Goal: Task Accomplishment & Management: Complete application form

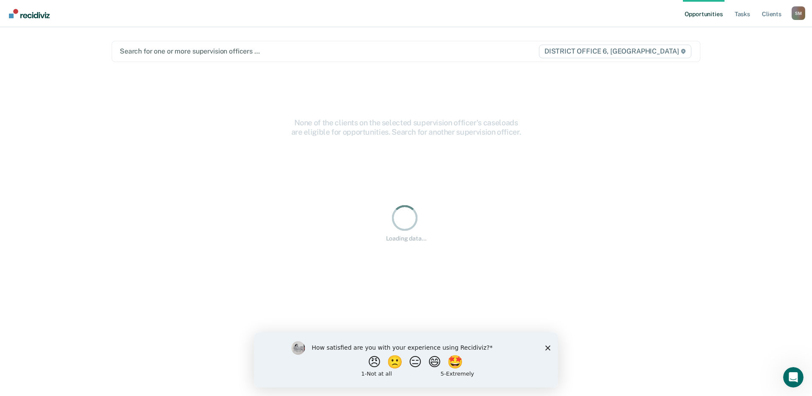
click at [694, 154] on div "Loading data..." at bounding box center [406, 222] width 588 height 301
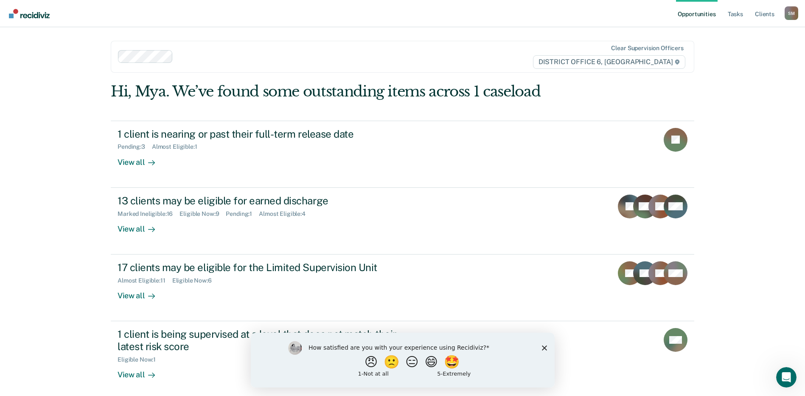
click at [543, 344] on div "How satisfied are you with your experience using Recidiviz? 😠 🙁 😑 😄 🤩 1 - Not a…" at bounding box center [402, 359] width 304 height 55
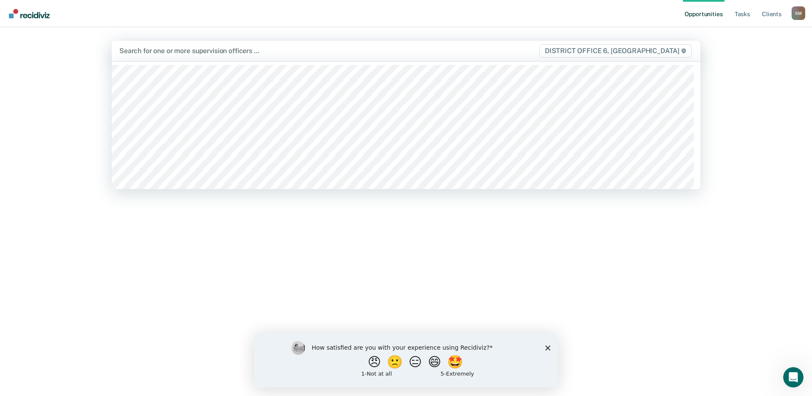
click at [161, 55] on div at bounding box center [319, 51] width 401 height 10
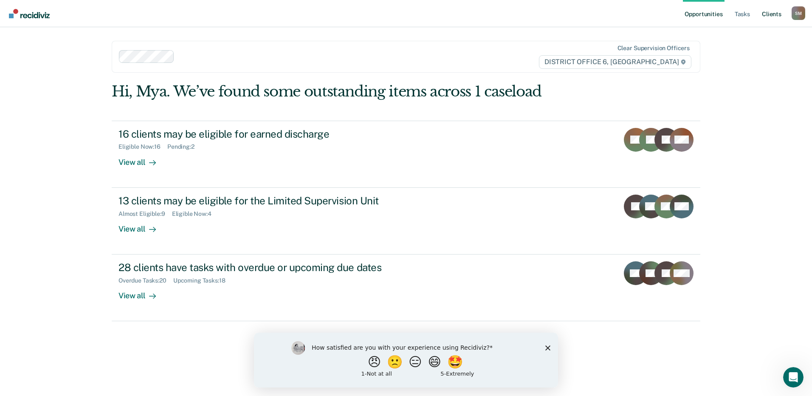
click at [768, 17] on link "Client s" at bounding box center [771, 13] width 23 height 27
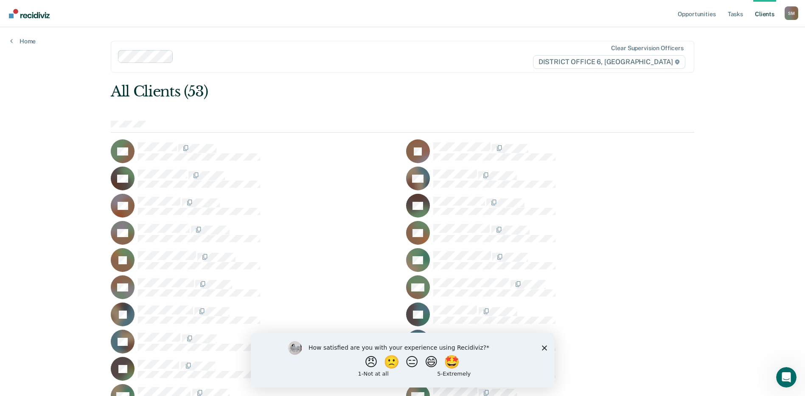
click at [765, 16] on link "Client s" at bounding box center [765, 13] width 23 height 27
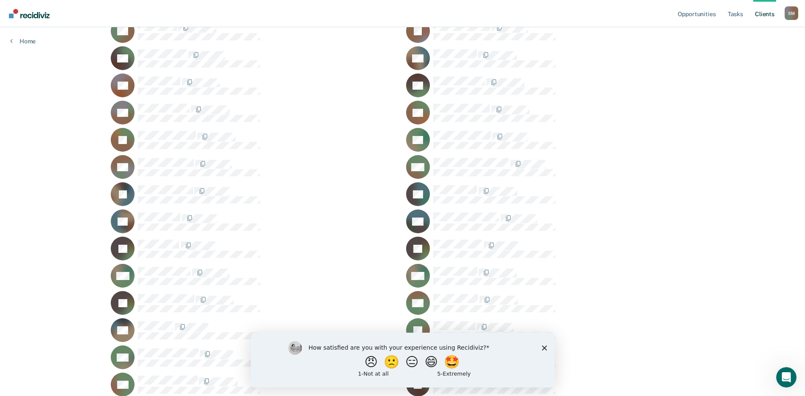
scroll to position [127, 0]
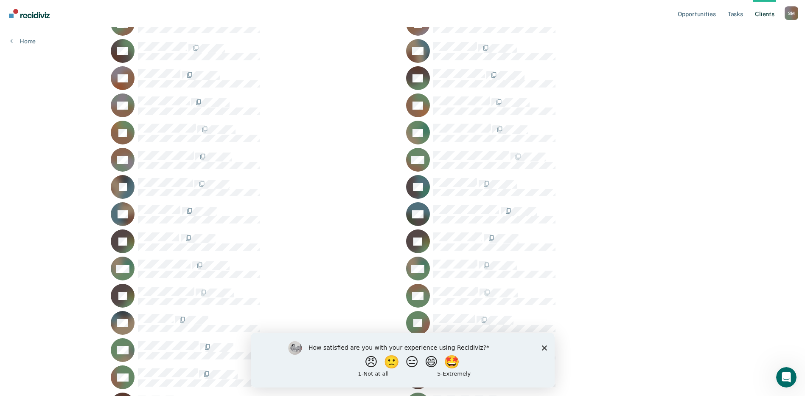
click at [543, 349] on polygon "Close survey" at bounding box center [544, 347] width 5 height 5
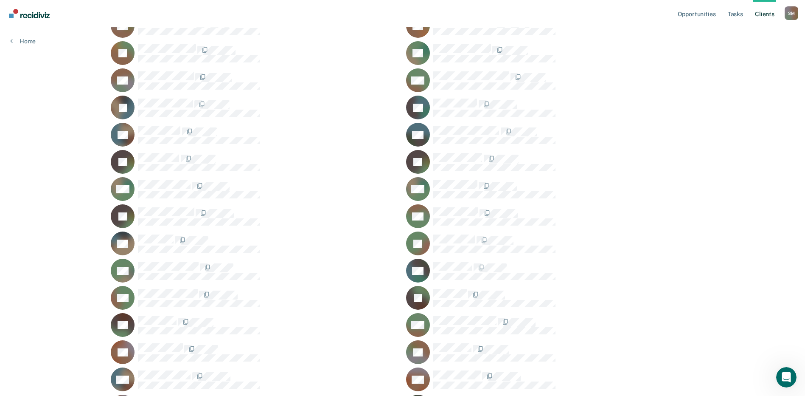
scroll to position [297, 0]
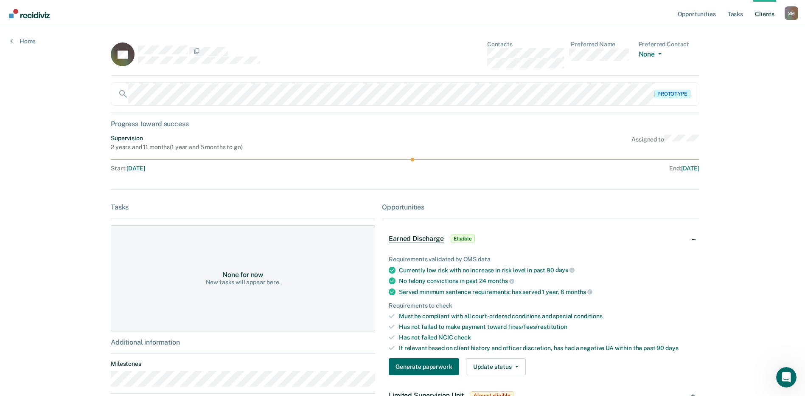
click at [741, 303] on div "Opportunities Tasks Client s [PERSON_NAME] [PERSON_NAME] Profile How it works L…" at bounding box center [402, 263] width 805 height 526
click at [755, 270] on div "Opportunities Tasks Client s [PERSON_NAME] [PERSON_NAME] Profile How it works L…" at bounding box center [402, 263] width 805 height 526
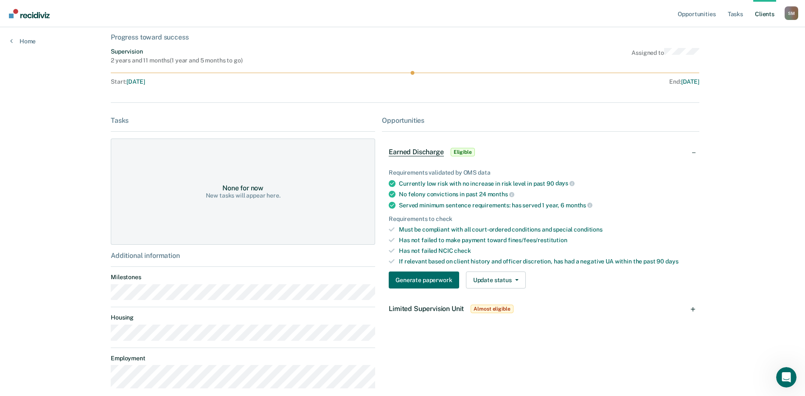
scroll to position [130, 0]
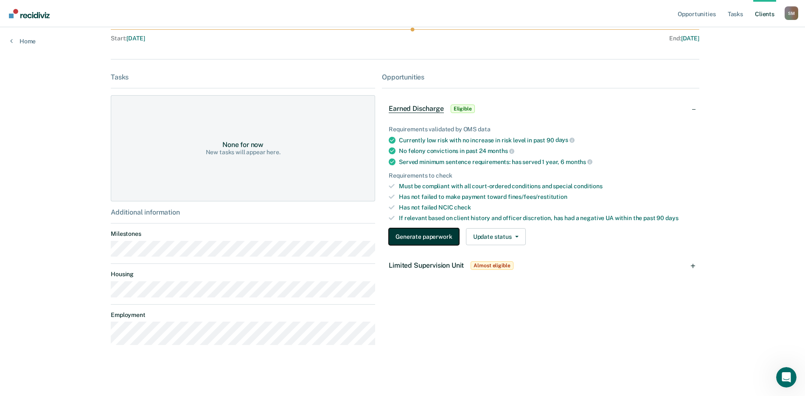
click at [425, 236] on button "Generate paperwork" at bounding box center [424, 236] width 70 height 17
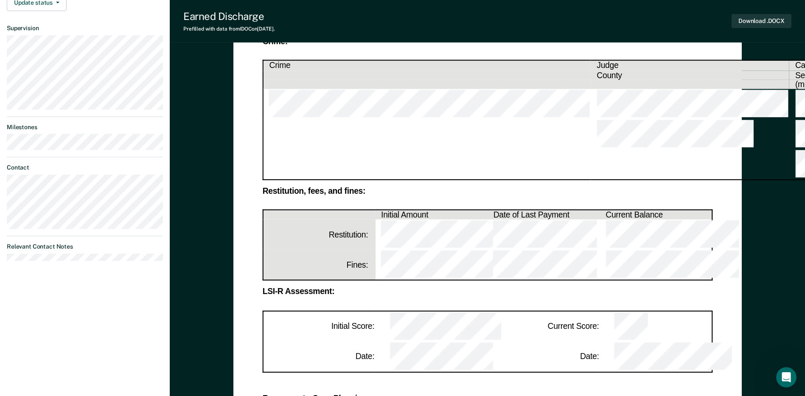
scroll to position [184, 0]
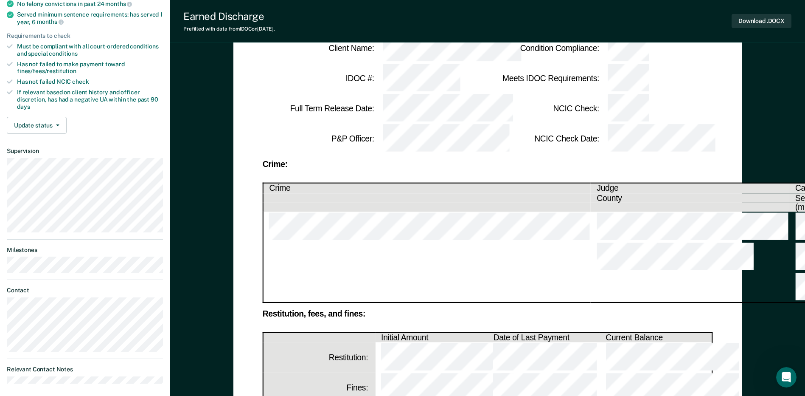
scroll to position [99, 0]
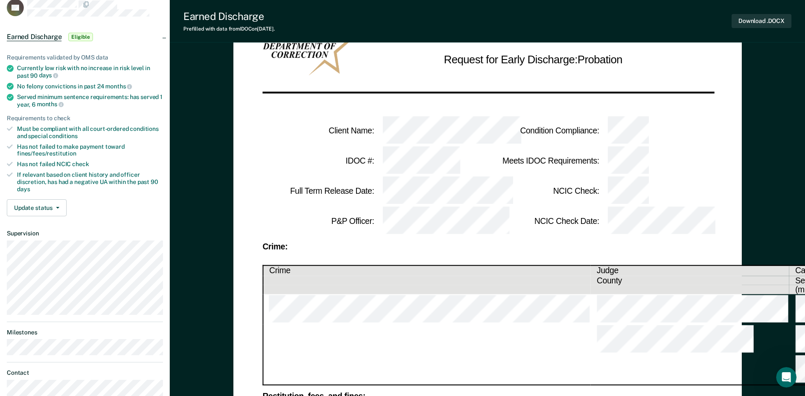
scroll to position [0, 0]
